Goal: Task Accomplishment & Management: Complete application form

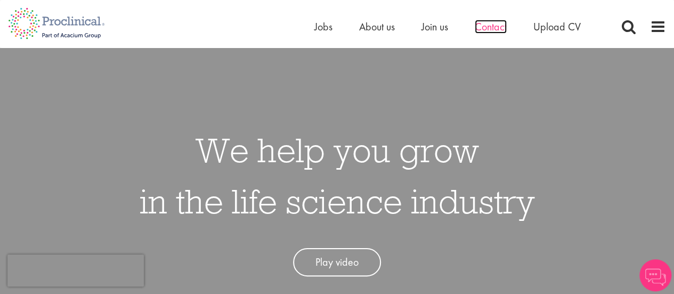
click at [496, 32] on span "Contact" at bounding box center [491, 27] width 32 height 14
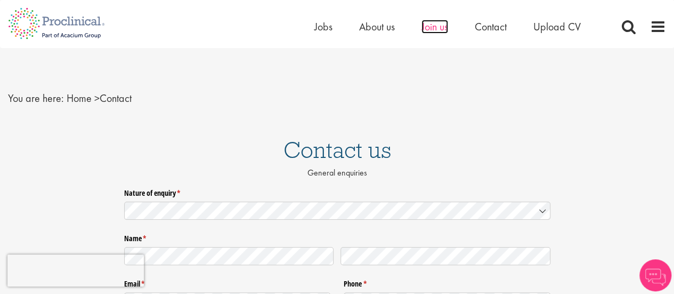
click at [438, 28] on span "Join us" at bounding box center [435, 27] width 27 height 14
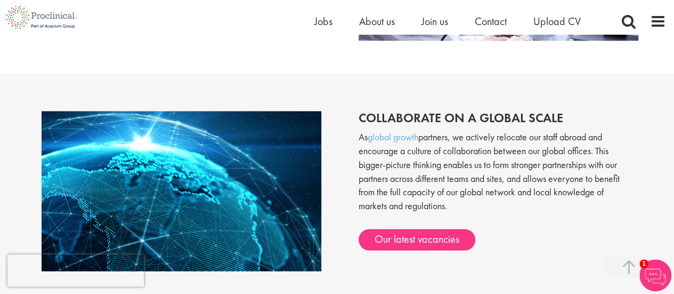
scroll to position [810, 0]
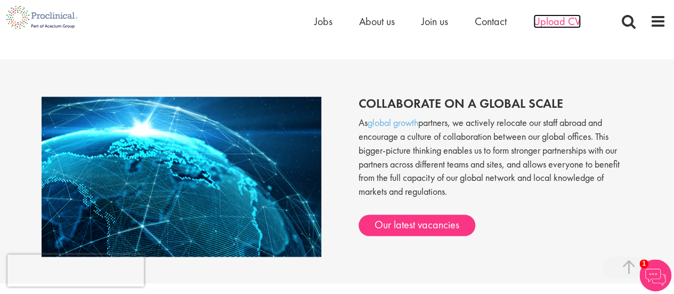
click at [562, 15] on span "Upload CV" at bounding box center [556, 21] width 47 height 14
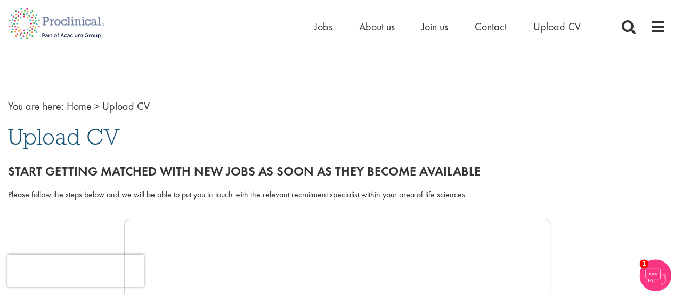
click at [96, 146] on span "Upload CV" at bounding box center [64, 136] width 112 height 29
click at [95, 137] on span "Upload CV" at bounding box center [64, 136] width 112 height 29
click at [660, 26] on span at bounding box center [658, 27] width 16 height 16
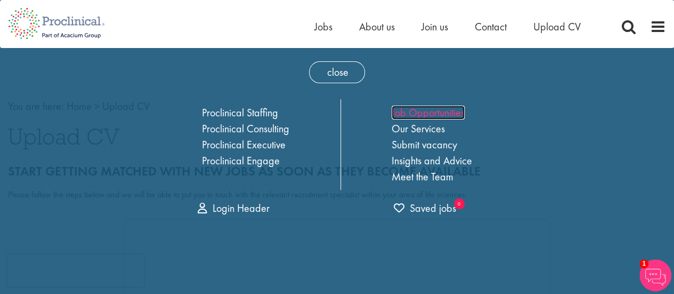
click at [441, 114] on link "Job Opportunities" at bounding box center [428, 113] width 73 height 14
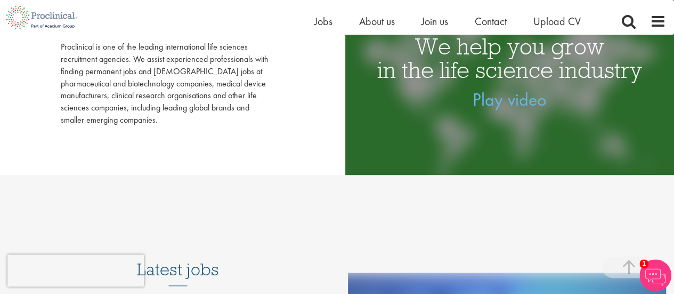
scroll to position [209, 0]
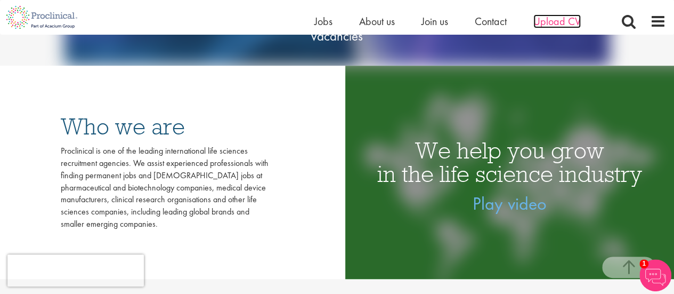
click at [568, 21] on span "Upload CV" at bounding box center [556, 21] width 47 height 14
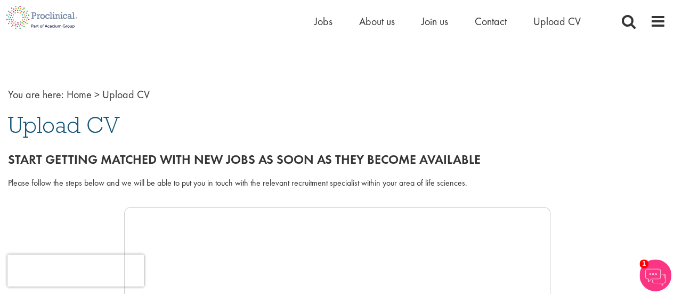
scroll to position [10, 0]
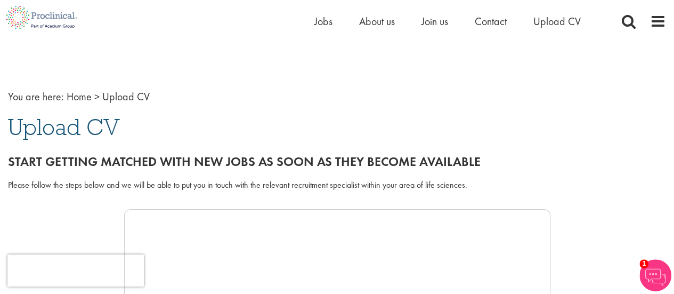
click at [79, 132] on span "Upload CV" at bounding box center [64, 126] width 112 height 29
click at [655, 280] on img at bounding box center [655, 275] width 32 height 32
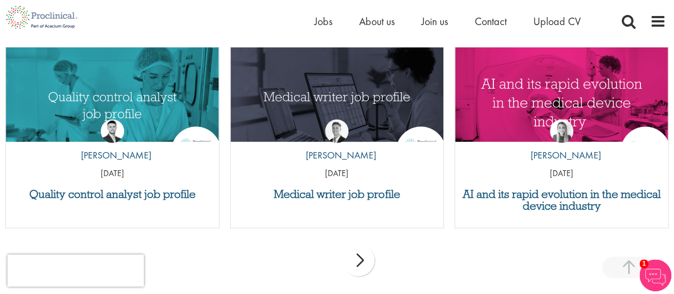
scroll to position [3678, 0]
